Goal: Task Accomplishment & Management: Complete application form

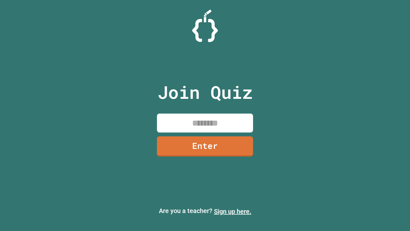
click at [233, 211] on link "Sign up here." at bounding box center [233, 211] width 38 height 8
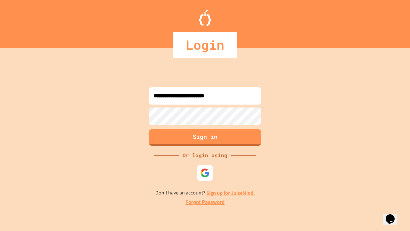
type input "**********"
